Goal: Navigation & Orientation: Find specific page/section

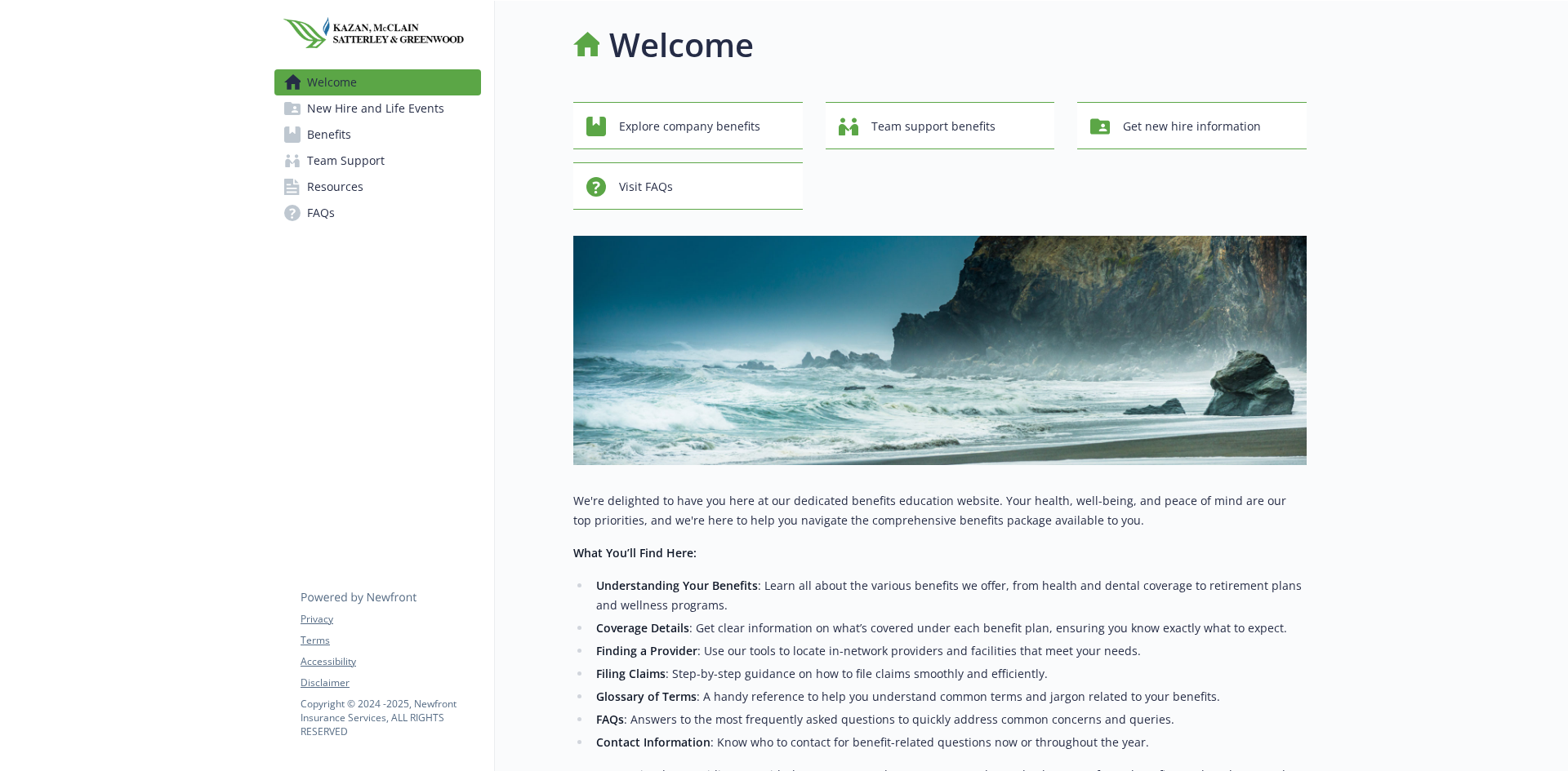
click at [362, 110] on span "New Hire and Life Events" at bounding box center [375, 108] width 137 height 26
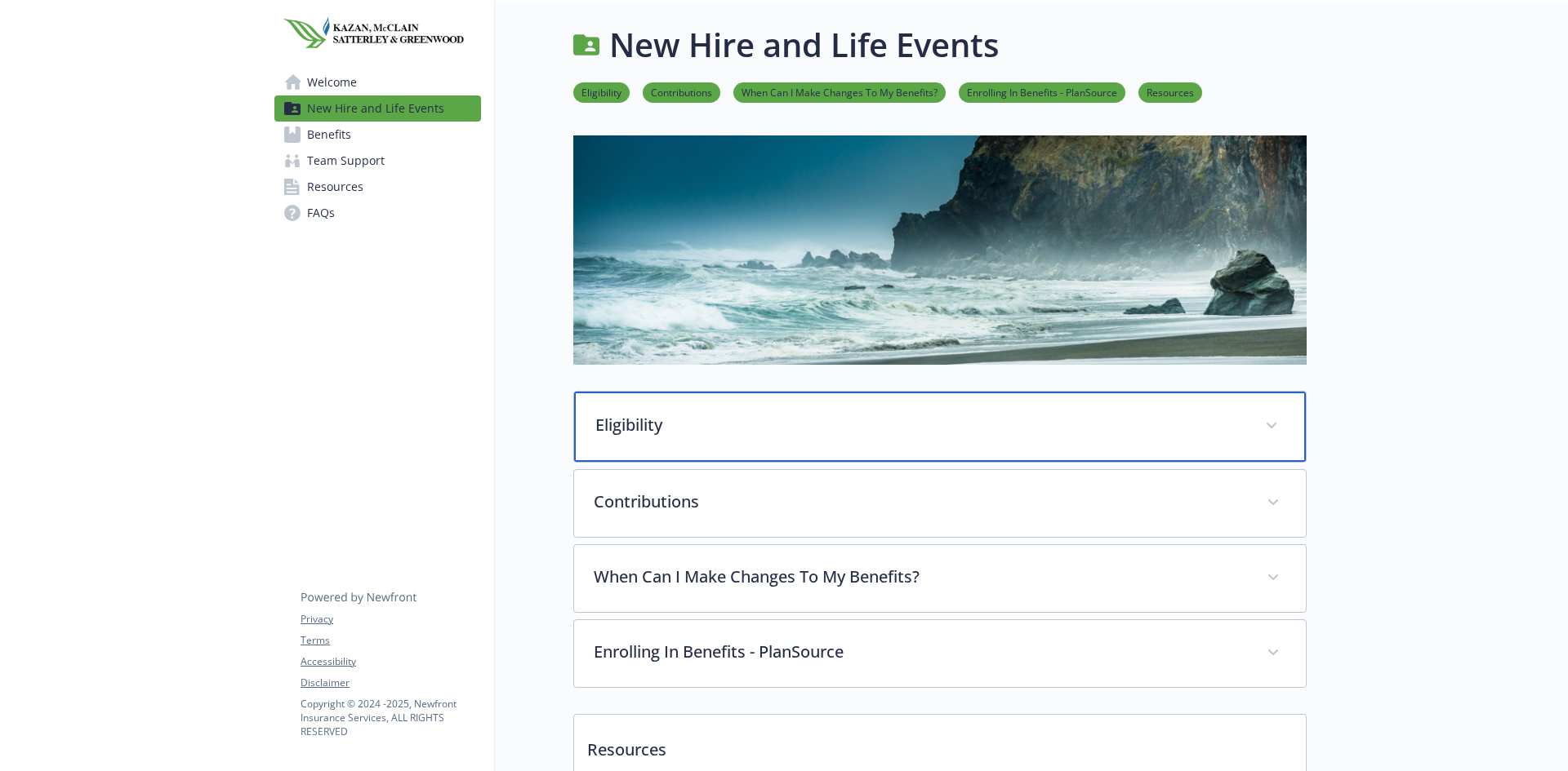
click at [1256, 426] on div "Eligibility" at bounding box center [940, 426] width 732 height 70
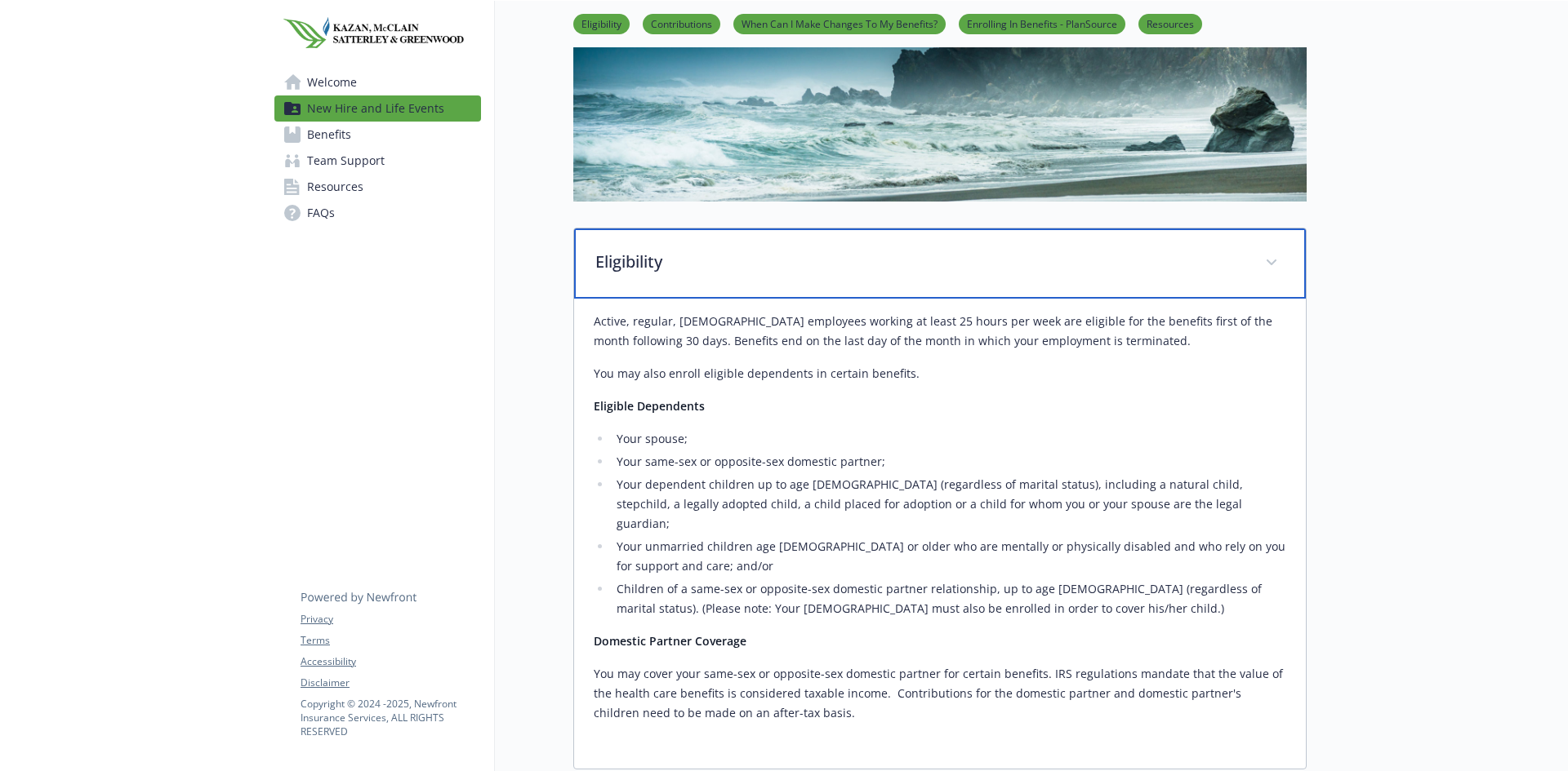
scroll to position [326, 0]
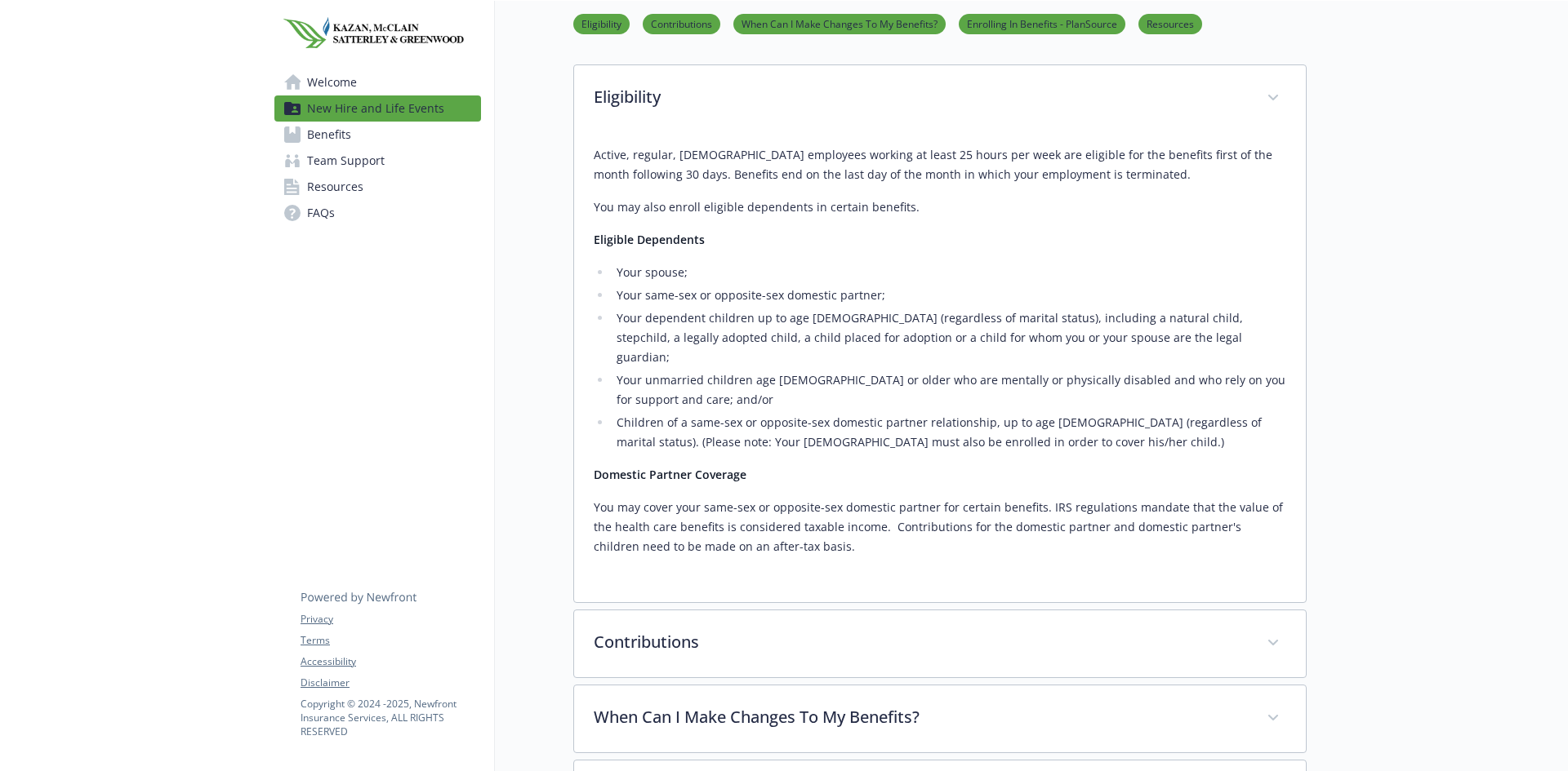
click at [1431, 474] on div at bounding box center [1437, 381] width 262 height 1413
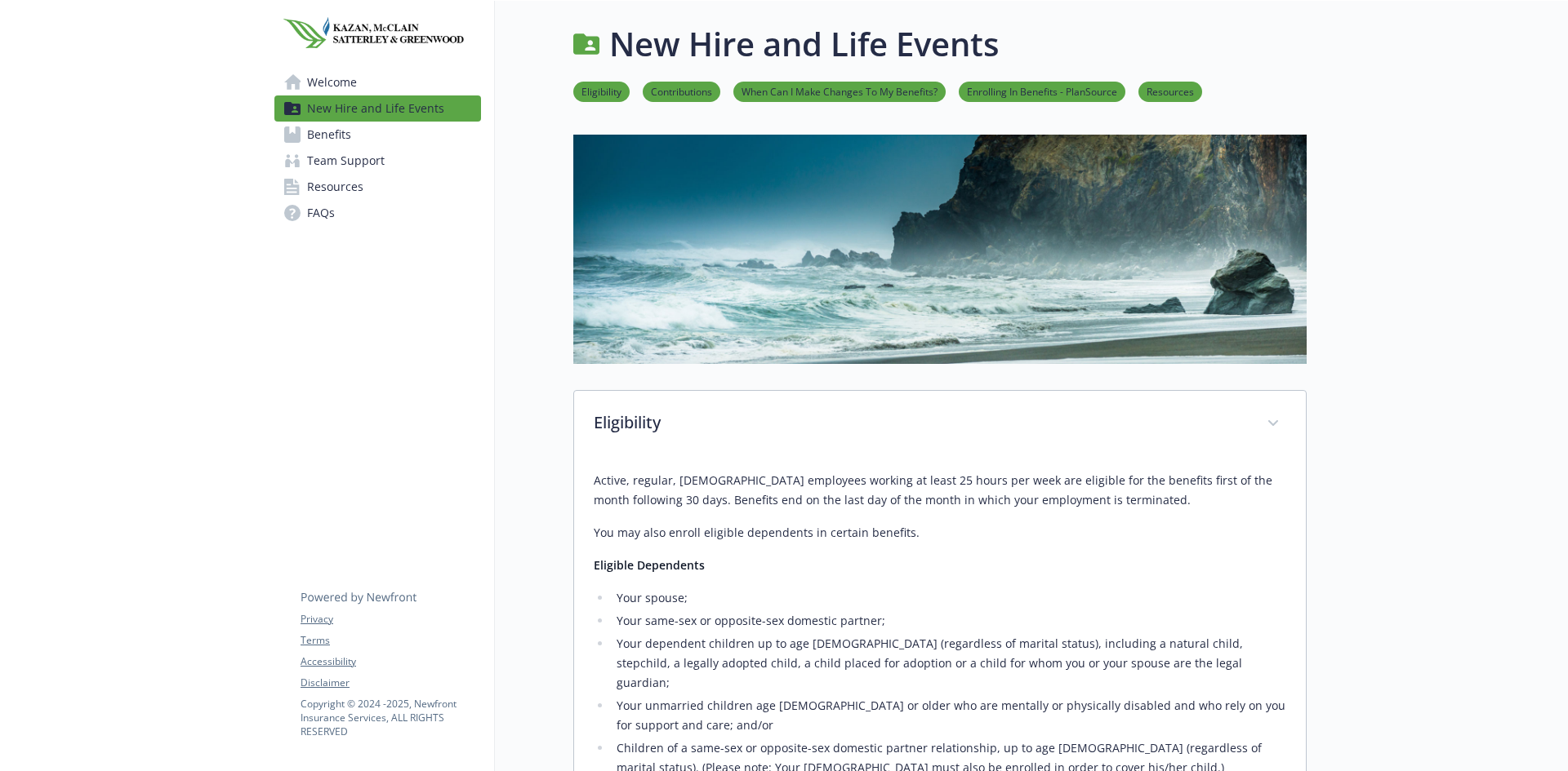
scroll to position [0, 0]
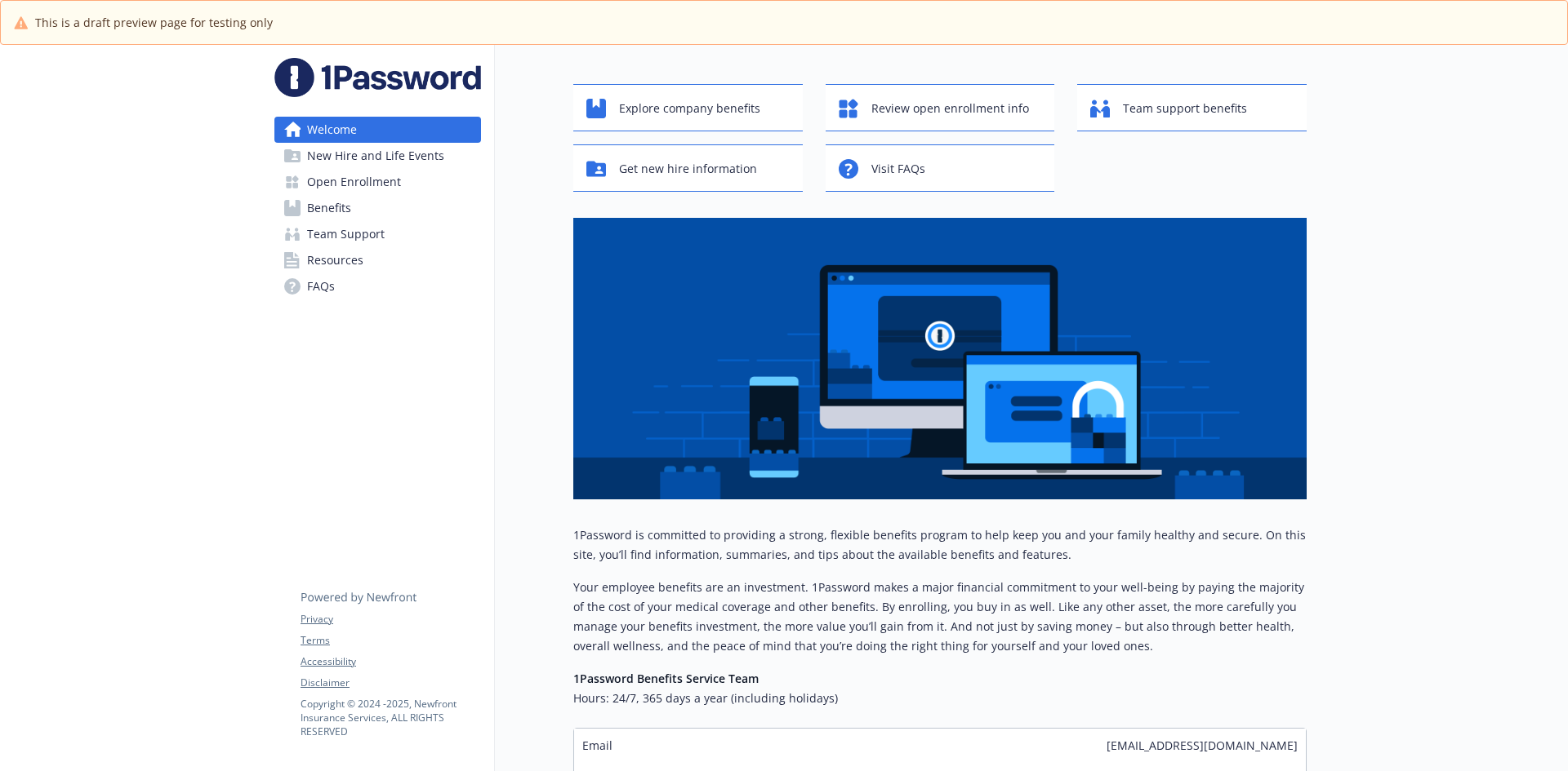
scroll to position [54, 0]
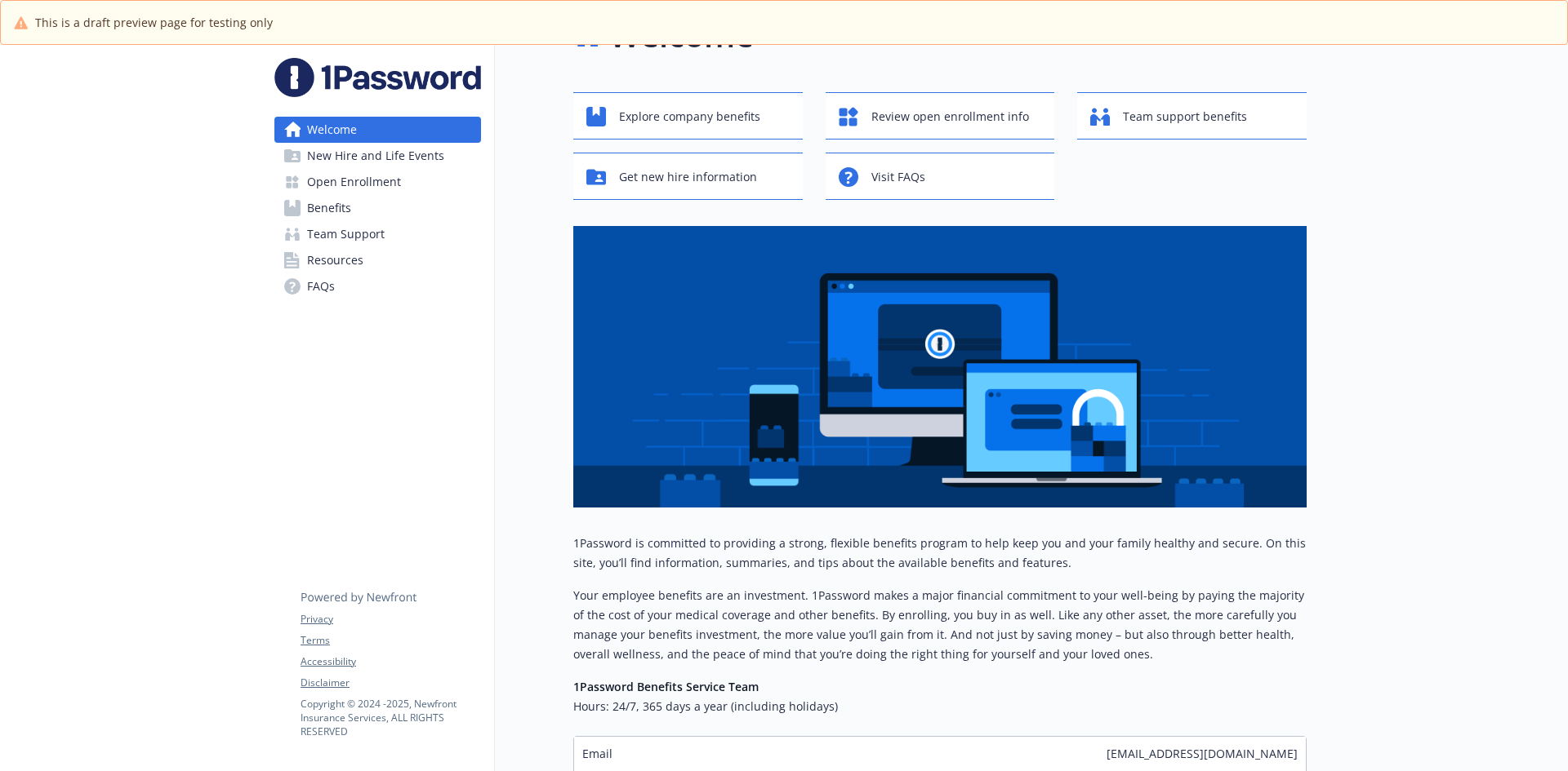
click at [331, 157] on span "New Hire and Life Events" at bounding box center [375, 156] width 137 height 26
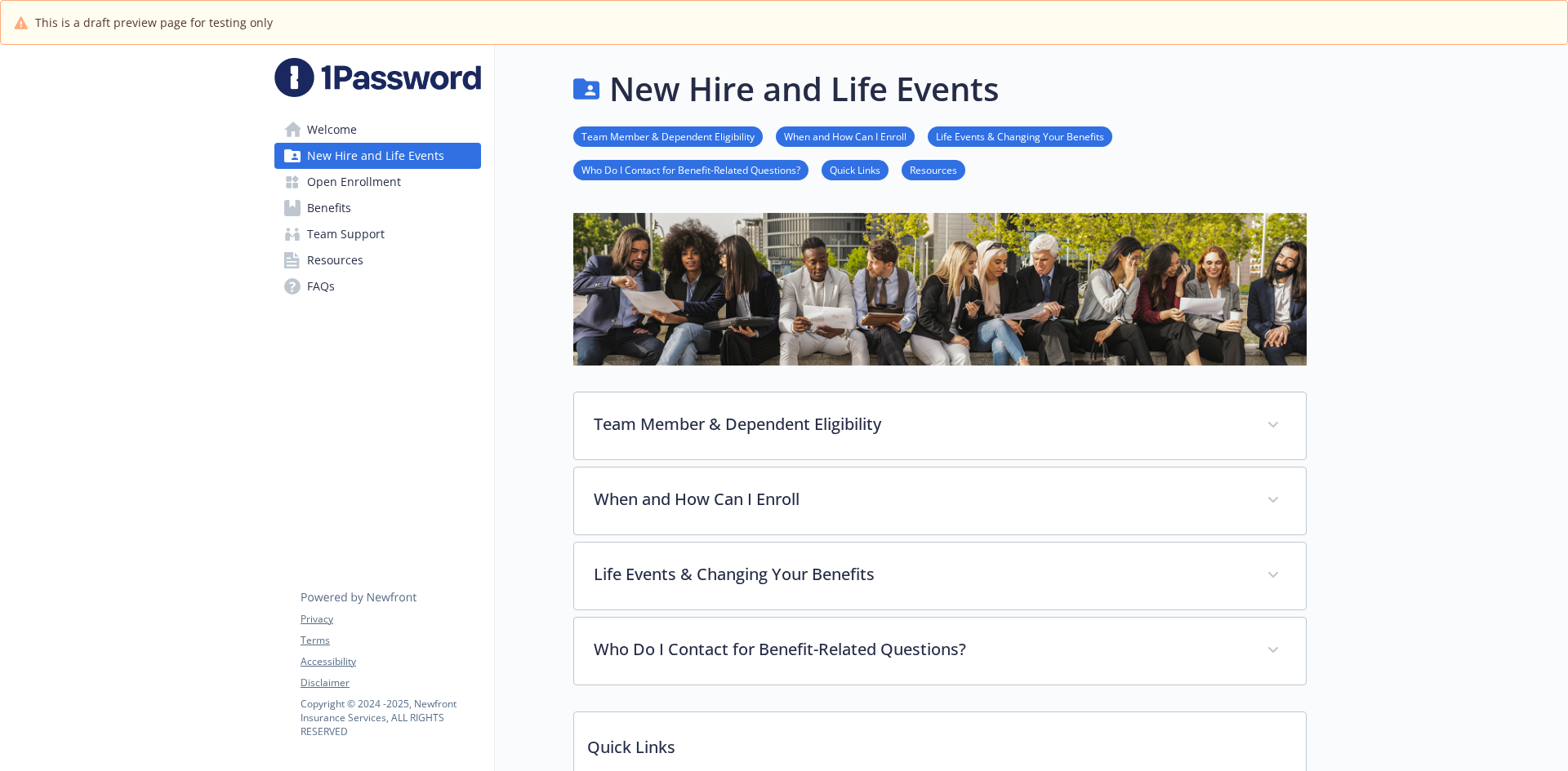
click at [359, 188] on span "Open Enrollment" at bounding box center [354, 182] width 94 height 26
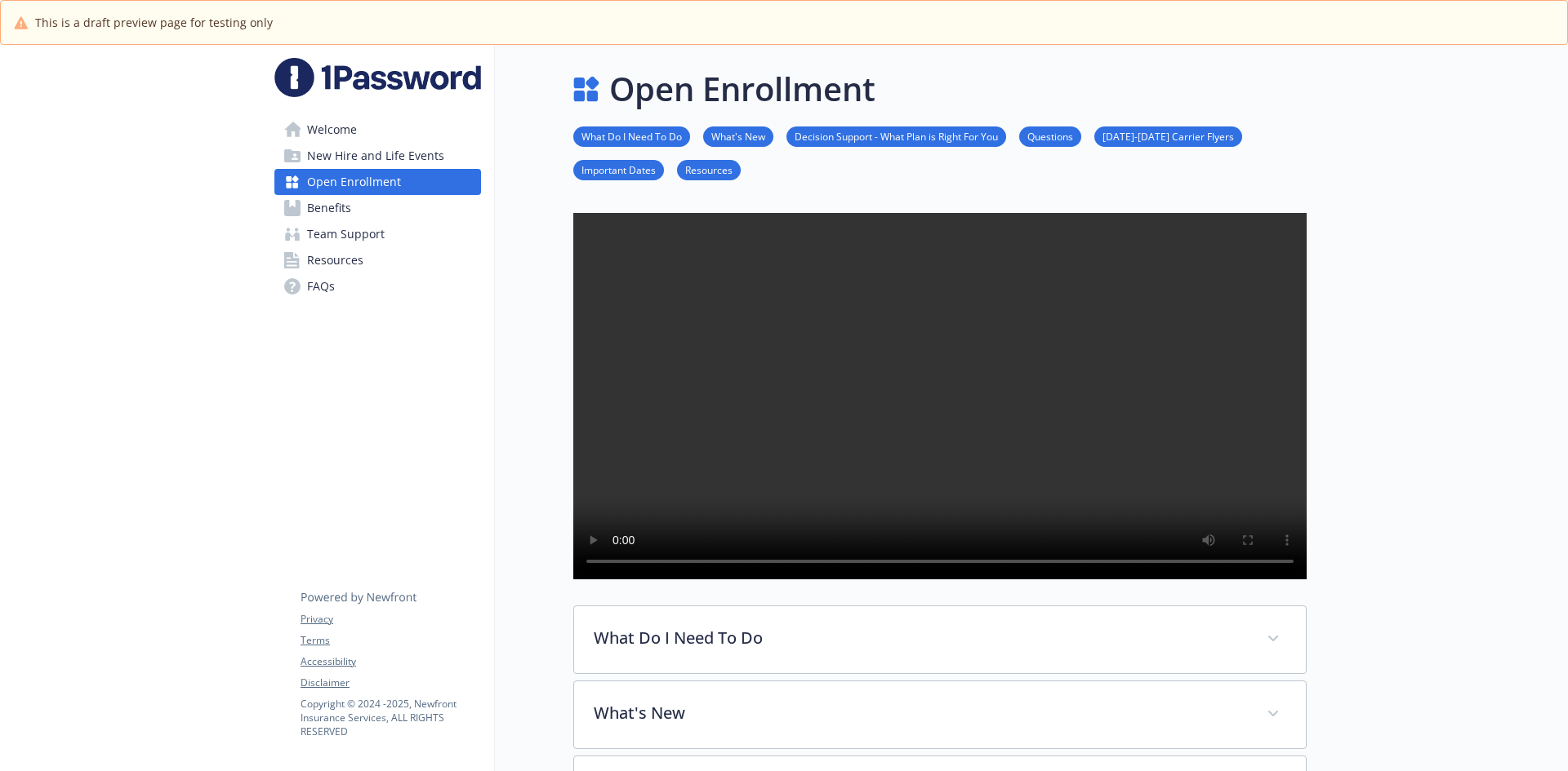
click at [346, 209] on span "Benefits" at bounding box center [329, 208] width 44 height 26
